Goal: Find specific page/section: Find specific page/section

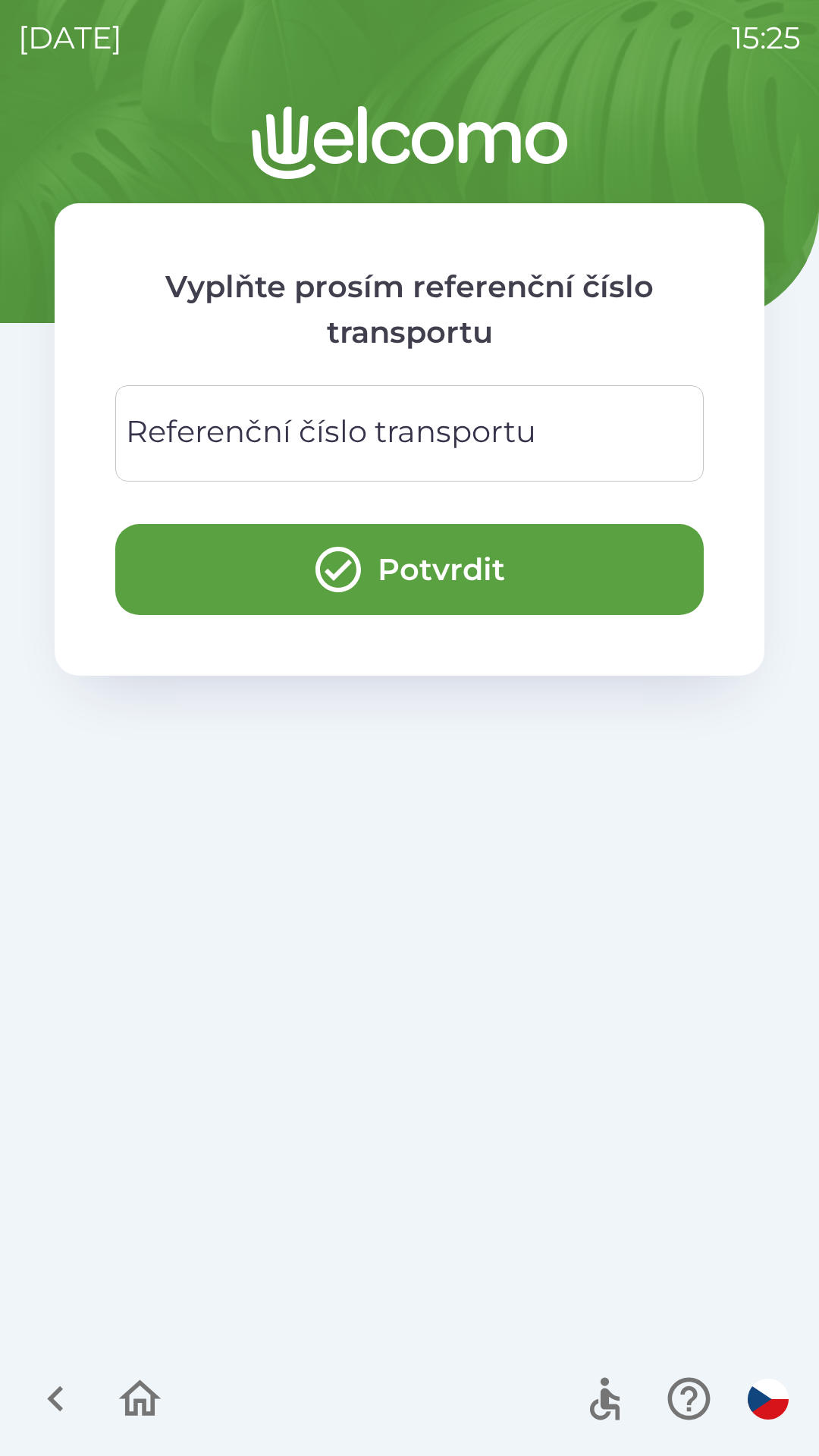
click at [84, 1379] on div at bounding box center [98, 1399] width 147 height 63
click at [60, 1412] on icon "button" at bounding box center [56, 1398] width 51 height 51
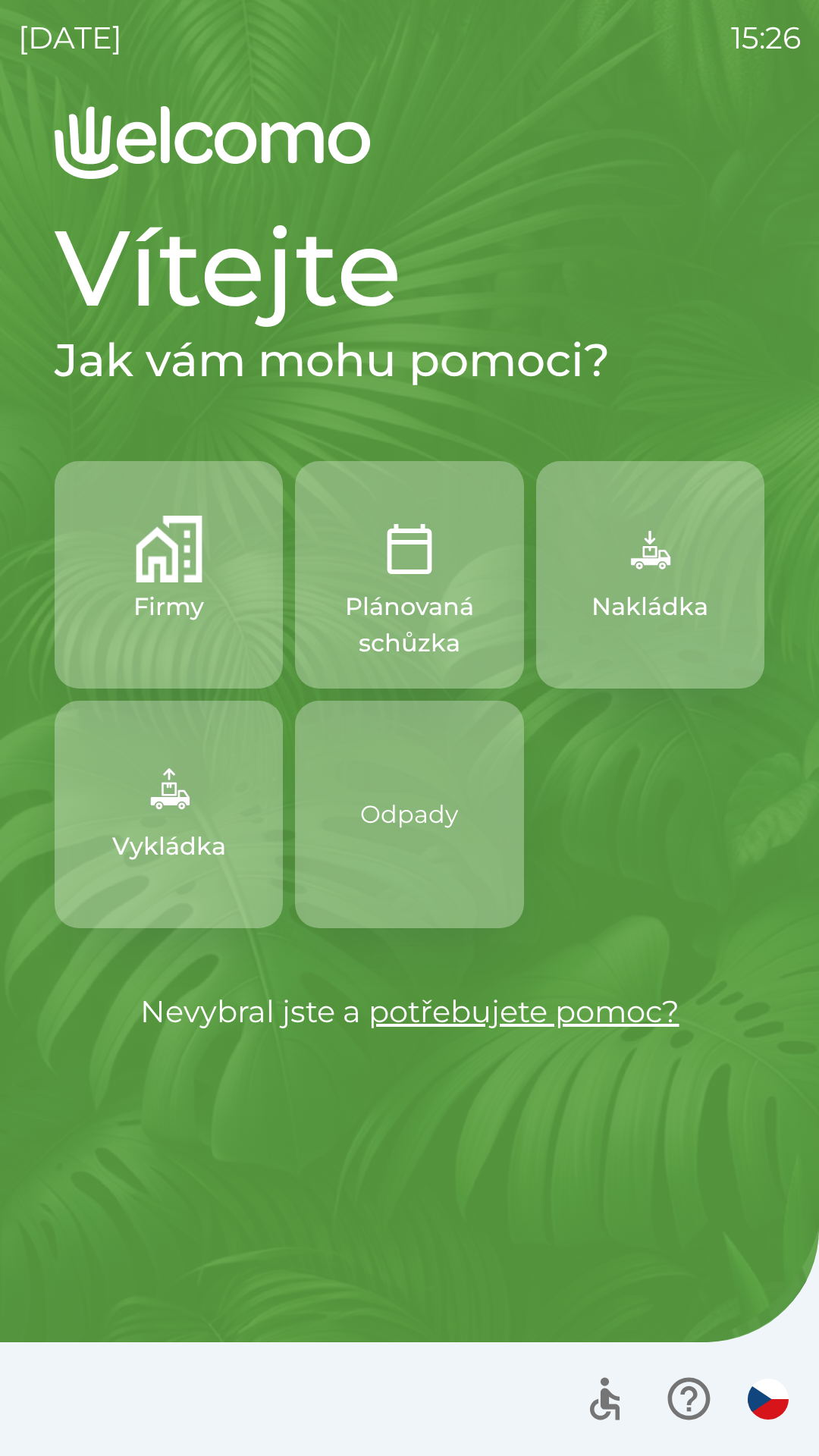
click at [619, 866] on div "Firmy Plánovaná schůzka Nakládka Vykládka Odpady" at bounding box center [410, 694] width 710 height 467
click at [629, 634] on button "Nakládka" at bounding box center [651, 575] width 228 height 228
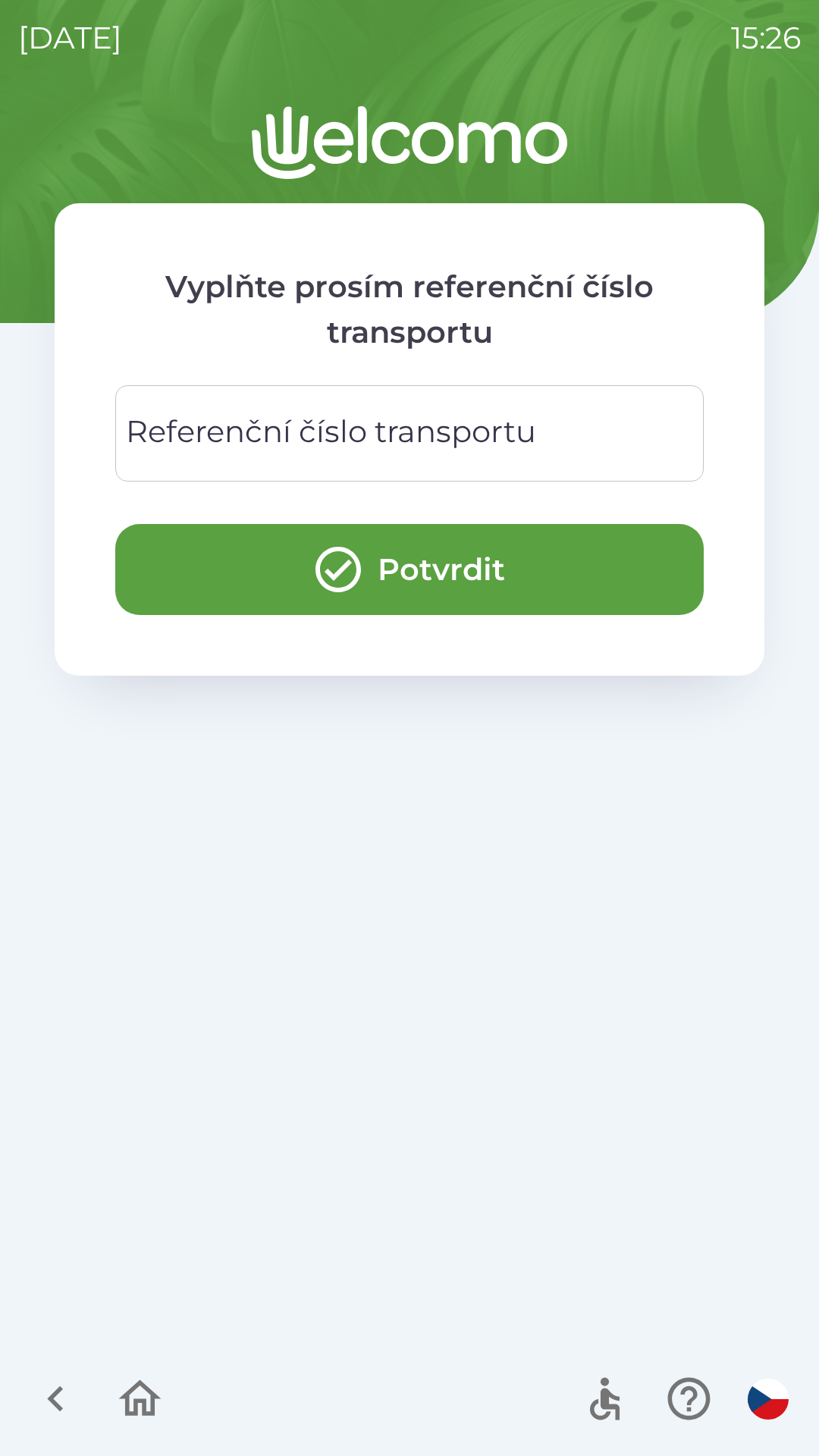
click at [73, 1423] on icon "button" at bounding box center [56, 1398] width 51 height 51
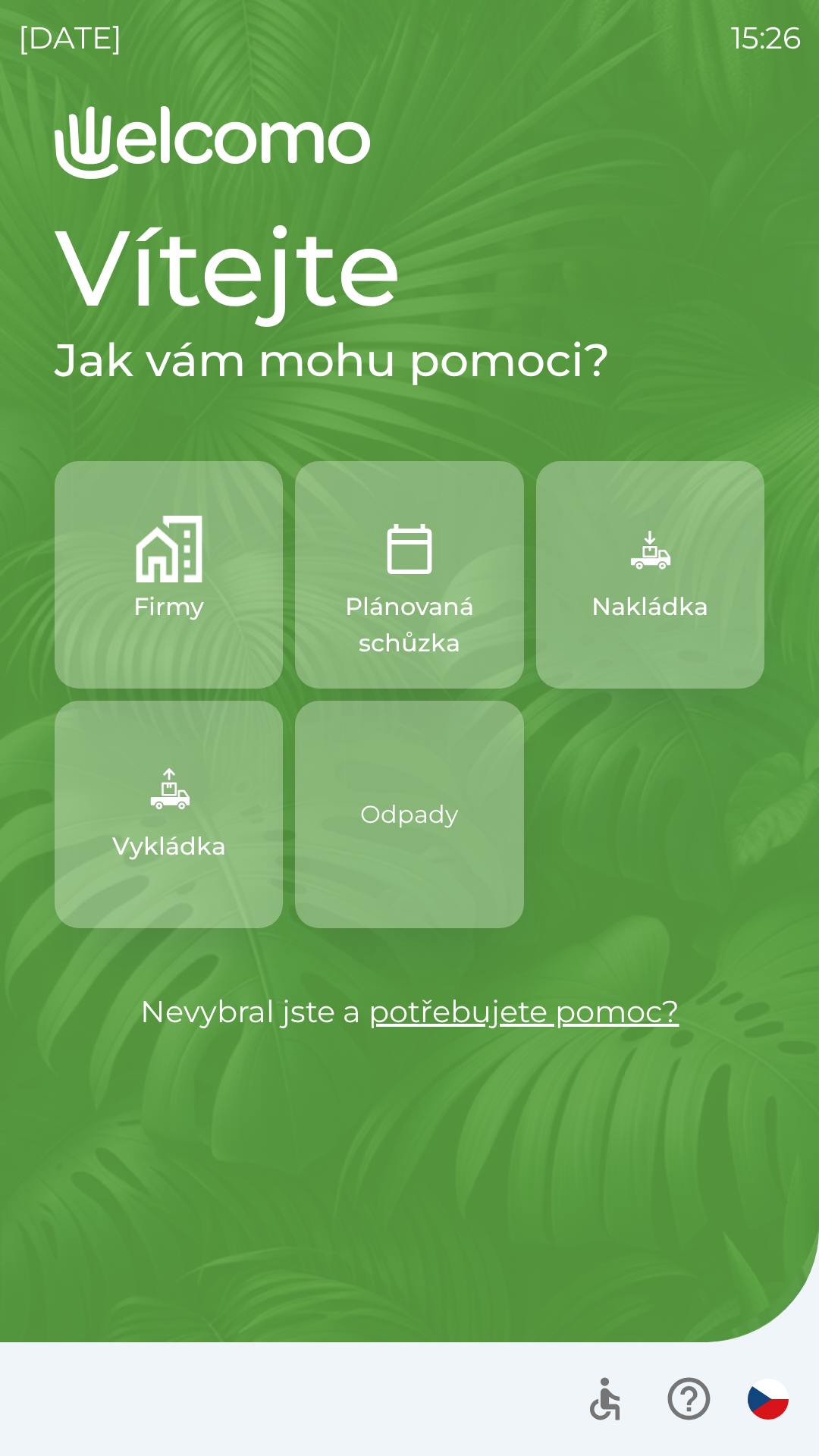
click at [386, 880] on button "Odpady" at bounding box center [409, 814] width 228 height 228
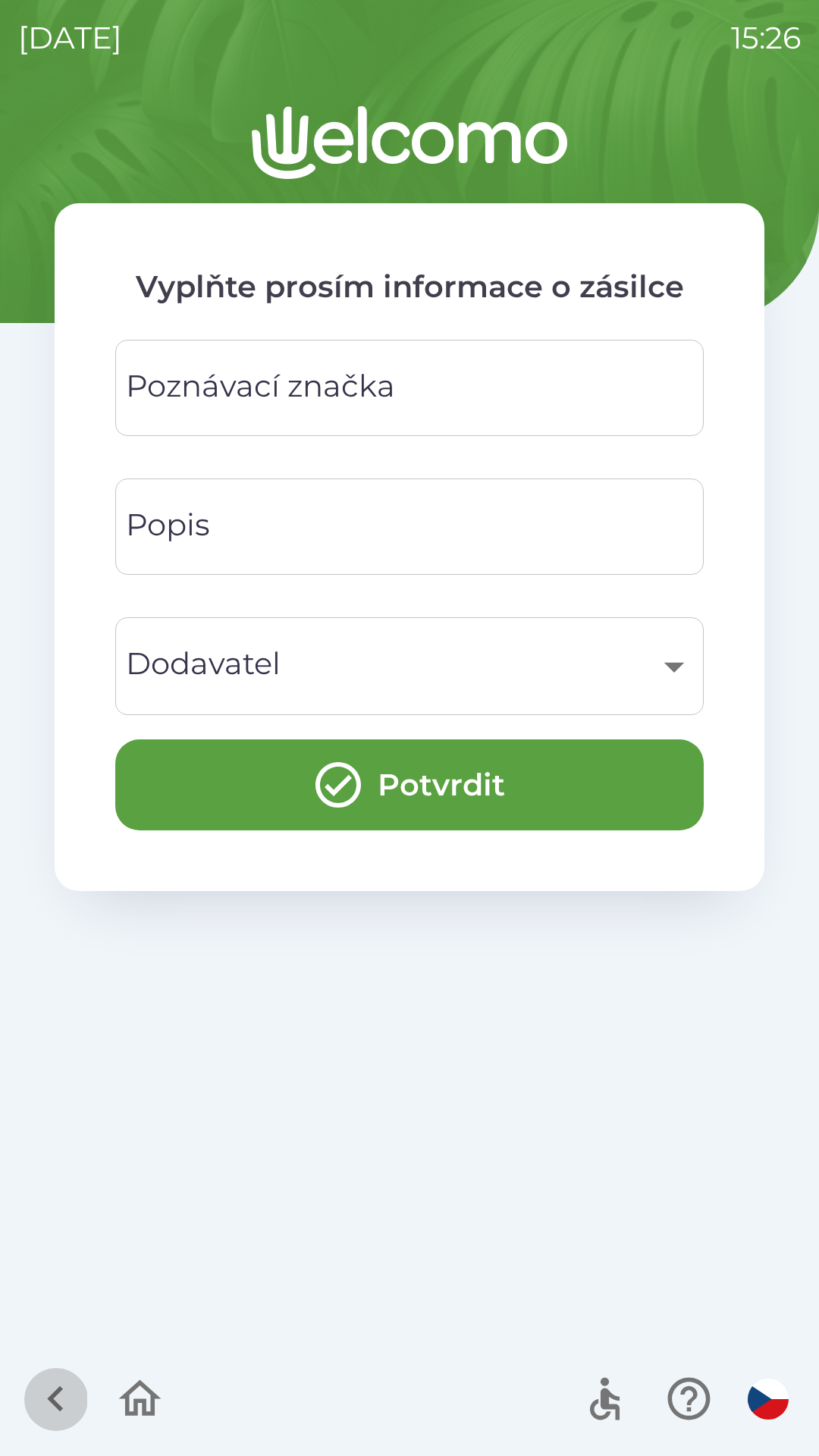
click at [78, 1396] on icon "button" at bounding box center [56, 1398] width 51 height 51
